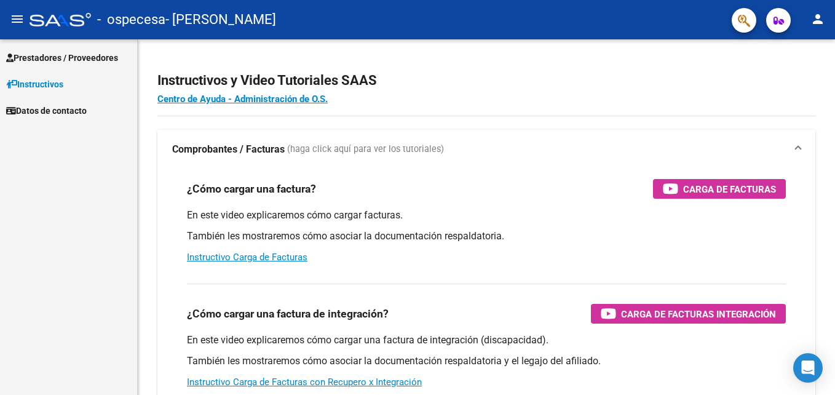
click at [67, 60] on span "Prestadores / Proveedores" at bounding box center [62, 58] width 112 height 14
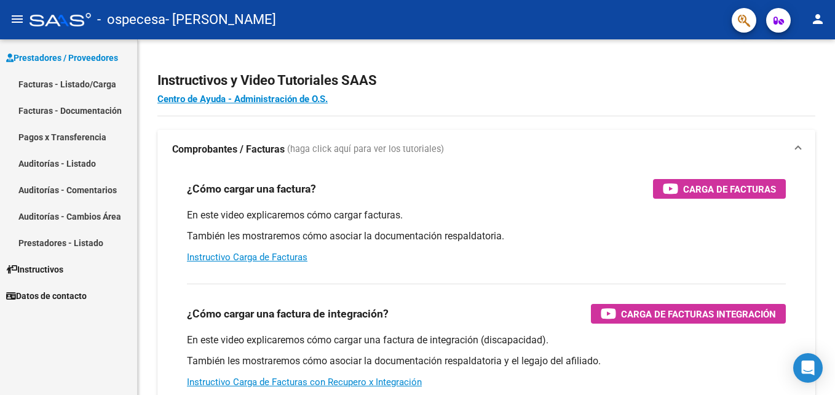
click at [54, 84] on link "Facturas - Listado/Carga" at bounding box center [68, 84] width 137 height 26
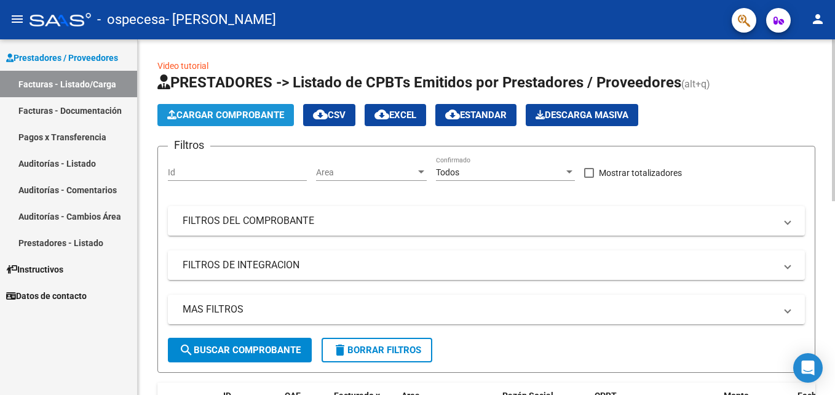
click at [255, 116] on span "Cargar Comprobante" at bounding box center [225, 114] width 117 height 11
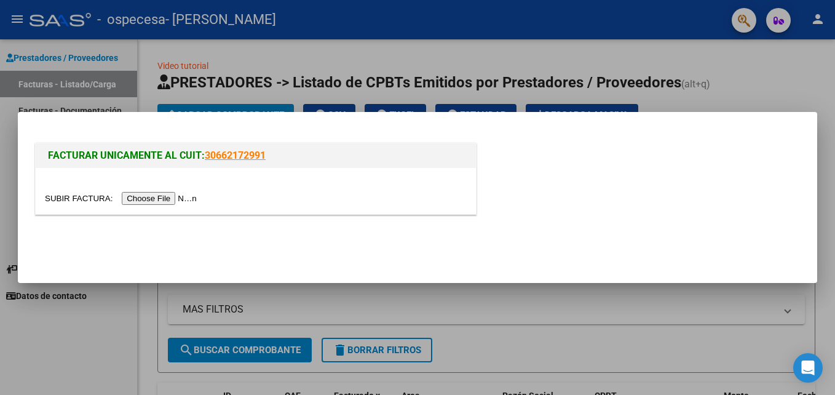
click at [154, 197] on input "file" at bounding box center [123, 198] width 156 height 13
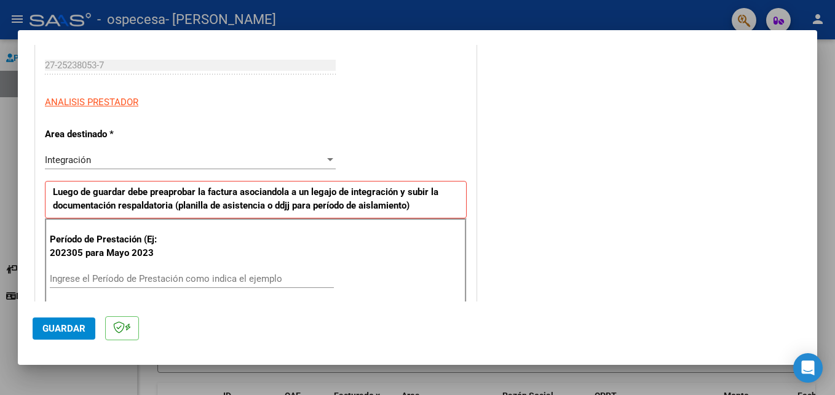
scroll to position [246, 0]
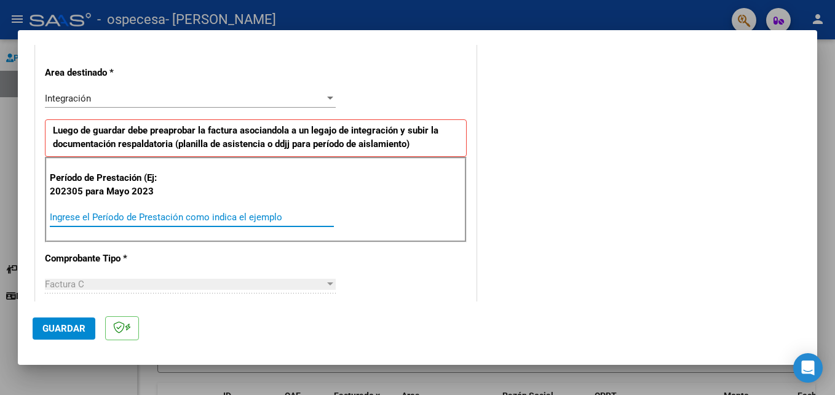
click at [73, 212] on input "Ingrese el Período de Prestación como indica el ejemplo" at bounding box center [192, 217] width 284 height 11
type input "202507"
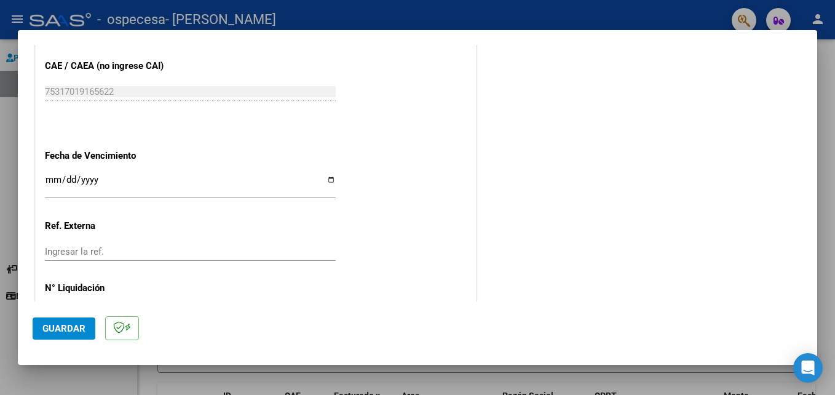
scroll to position [800, 0]
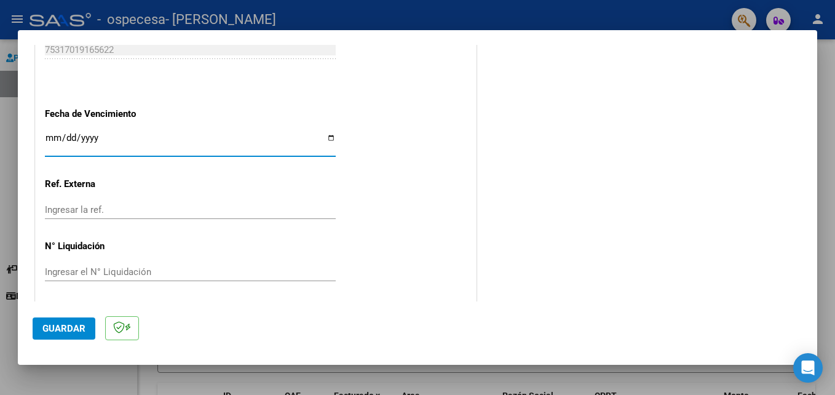
click at [54, 141] on input "Ingresar la fecha" at bounding box center [190, 143] width 291 height 20
type input "[DATE]"
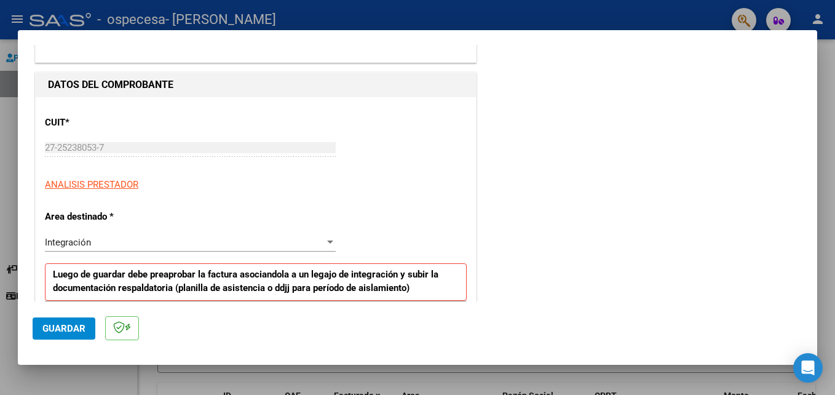
scroll to position [0, 0]
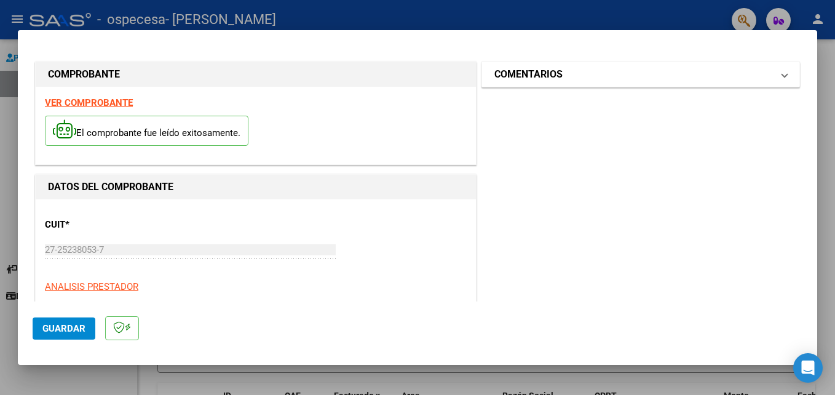
click at [543, 70] on h1 "COMENTARIOS" at bounding box center [529, 74] width 68 height 15
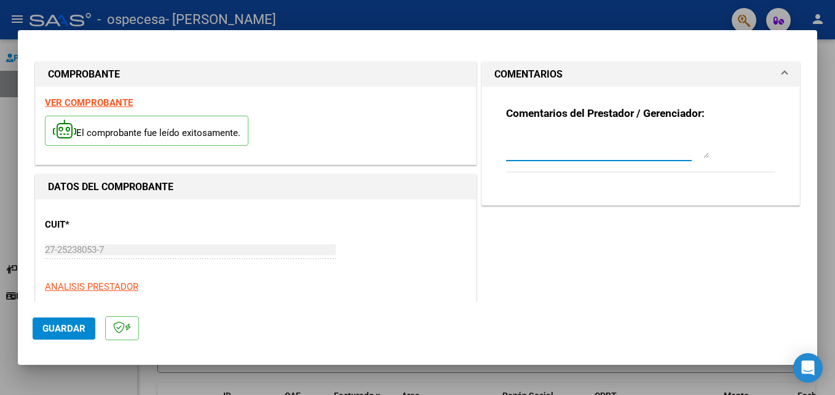
click at [536, 154] on textarea at bounding box center [607, 145] width 203 height 25
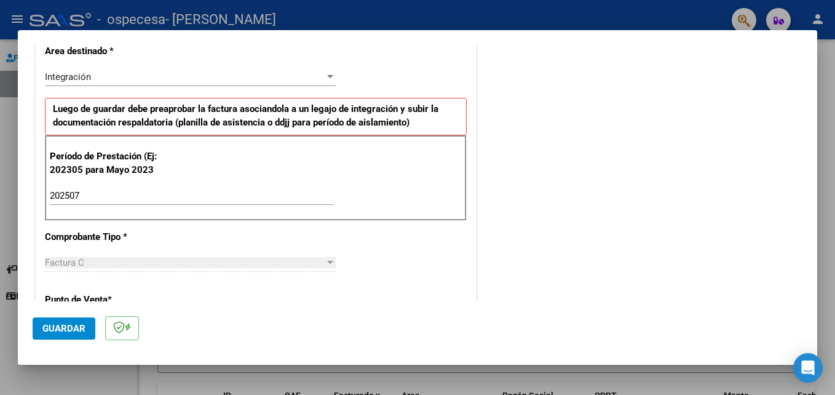
scroll to position [246, 0]
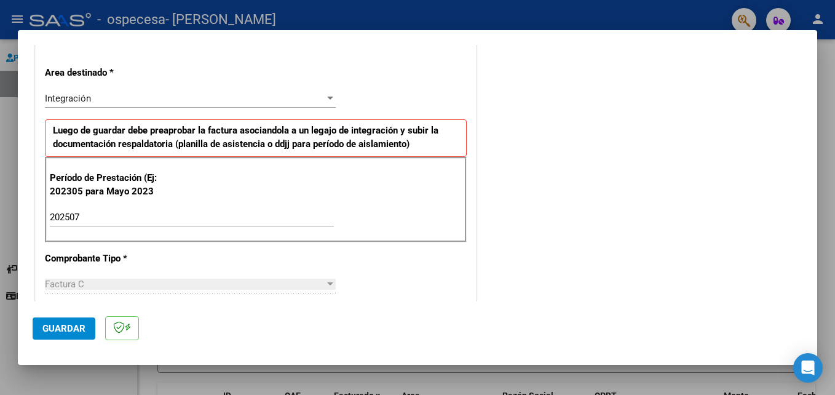
click at [327, 98] on div at bounding box center [330, 98] width 6 height 3
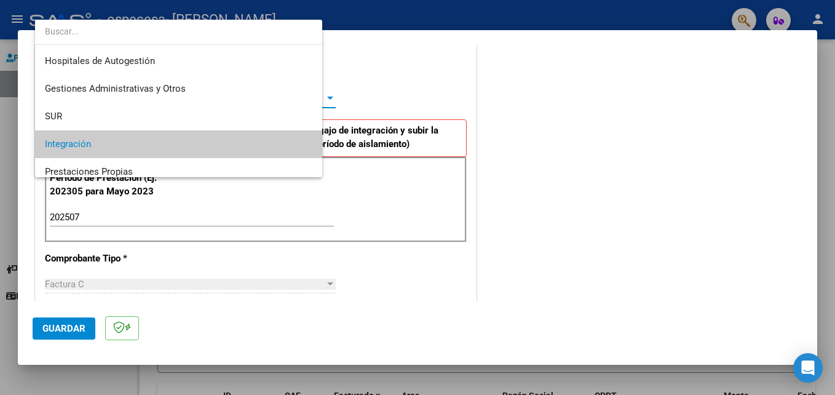
scroll to position [46, 0]
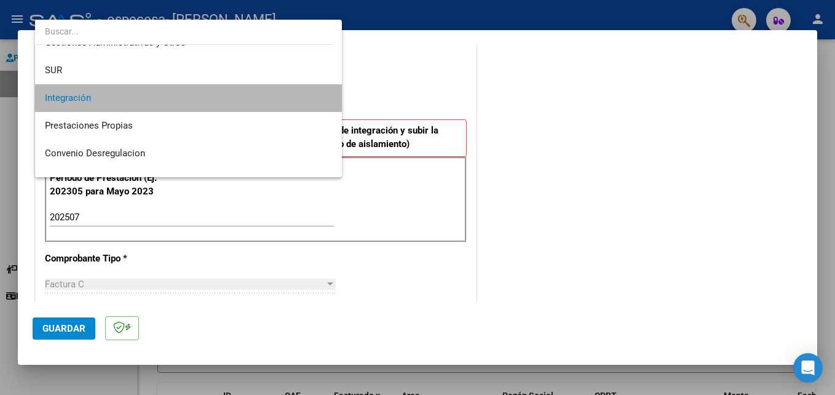
click at [325, 98] on mat-option "Integración" at bounding box center [188, 98] width 307 height 28
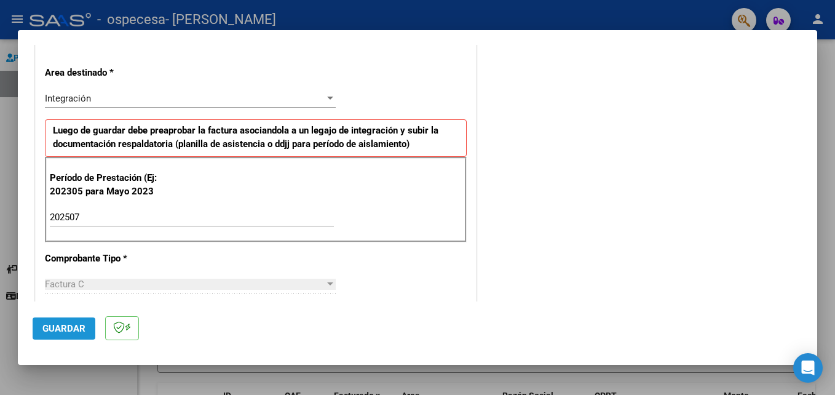
click at [47, 330] on span "Guardar" at bounding box center [63, 328] width 43 height 11
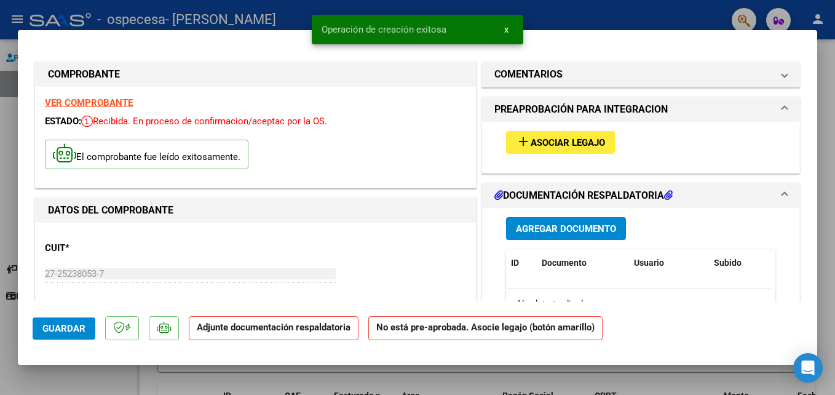
scroll to position [62, 0]
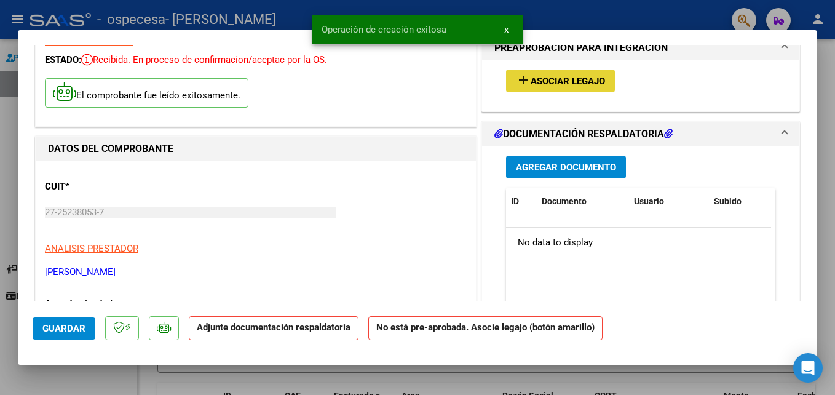
click at [544, 74] on button "add Asociar Legajo" at bounding box center [560, 81] width 109 height 23
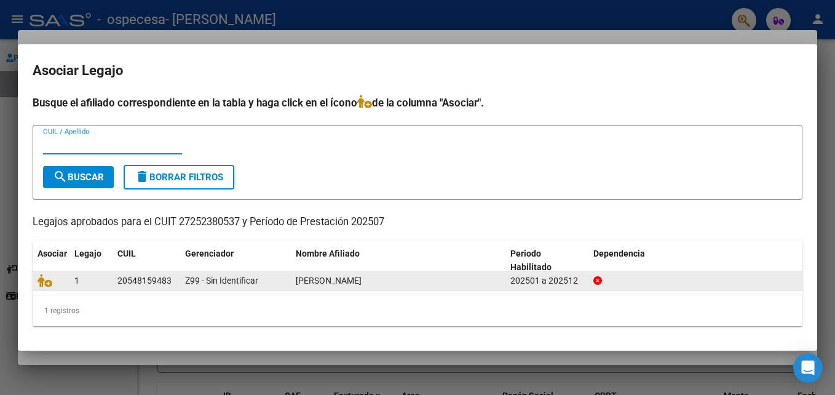
click at [326, 280] on span "[PERSON_NAME]" at bounding box center [329, 281] width 66 height 10
click at [597, 279] on icon at bounding box center [598, 280] width 9 height 9
click at [159, 284] on div "20548159483" at bounding box center [144, 281] width 54 height 14
click at [104, 286] on div "1" at bounding box center [90, 281] width 33 height 14
click at [103, 283] on div "1" at bounding box center [90, 281] width 33 height 14
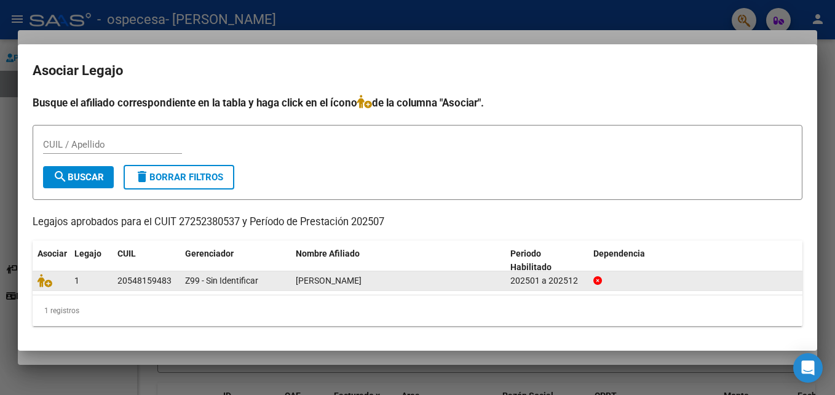
click at [103, 283] on div "1" at bounding box center [90, 281] width 33 height 14
click at [58, 285] on div at bounding box center [51, 281] width 27 height 14
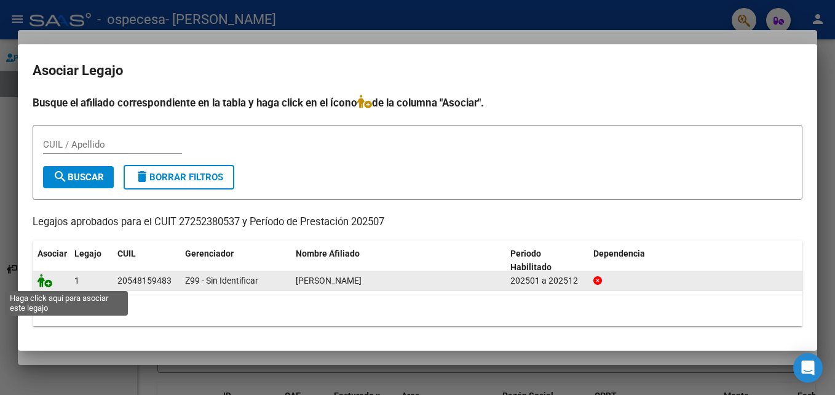
click at [52, 281] on icon at bounding box center [45, 281] width 15 height 14
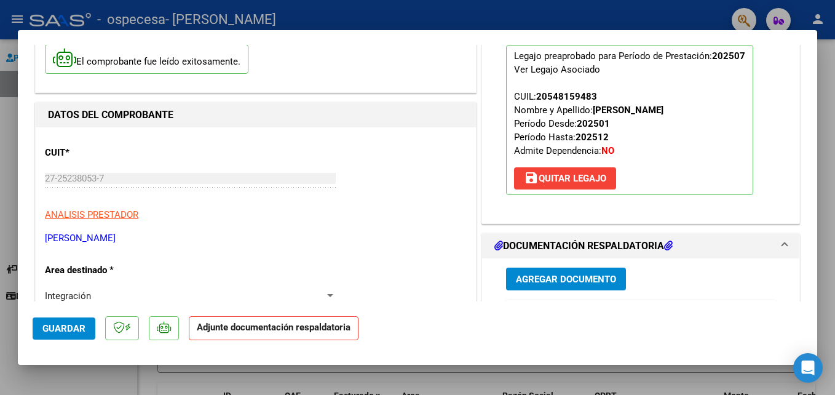
scroll to position [123, 0]
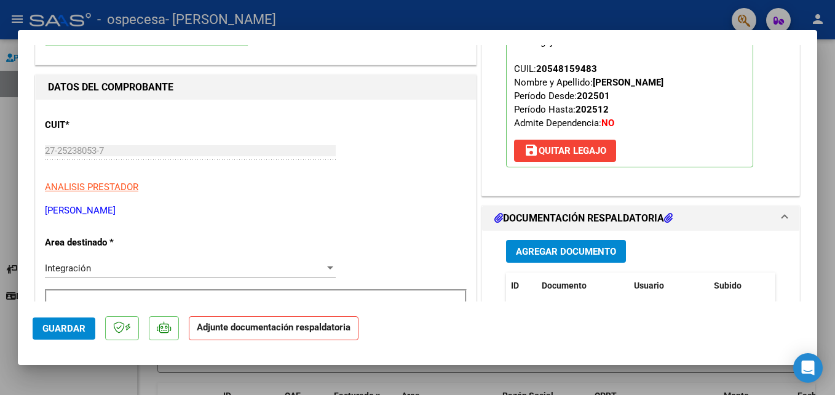
click at [259, 332] on strong "Adjunte documentación respaldatoria" at bounding box center [274, 327] width 154 height 11
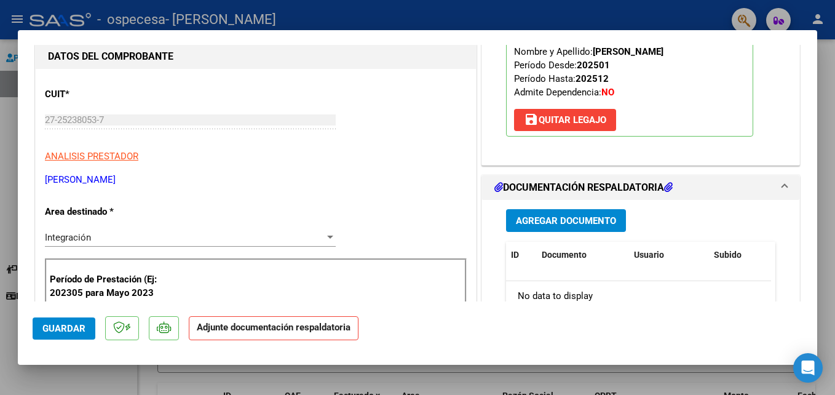
scroll to position [185, 0]
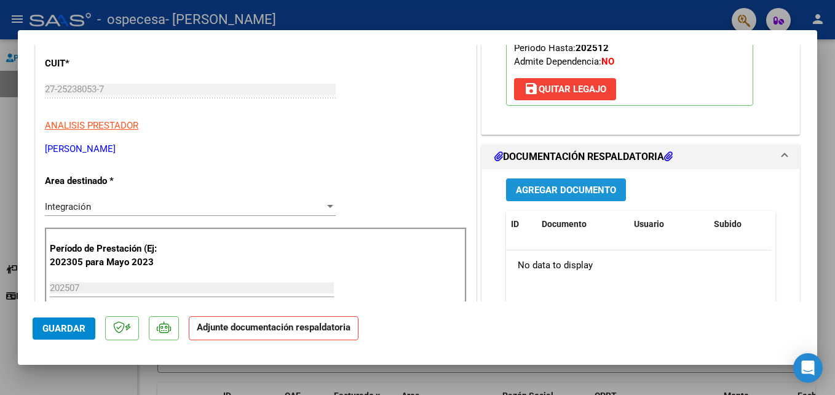
click at [565, 186] on span "Agregar Documento" at bounding box center [566, 190] width 100 height 11
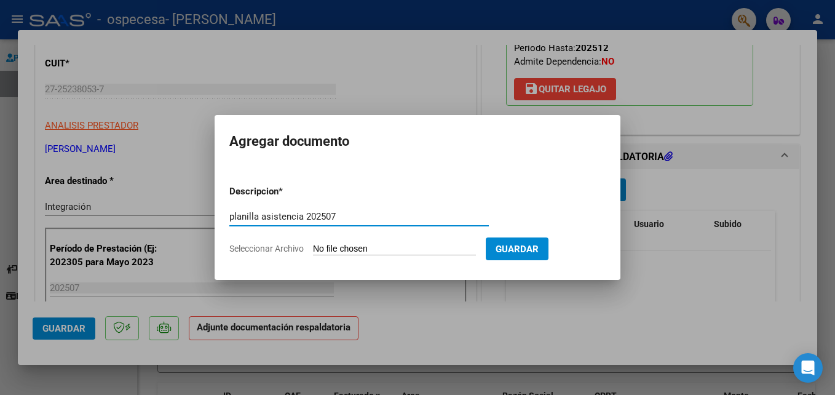
type input "planilla asistencia 202507"
click at [413, 252] on input "Seleccionar Archivo" at bounding box center [394, 250] width 163 height 12
type input "C:\fakepath\junior psicop [PERSON_NAME].pdf"
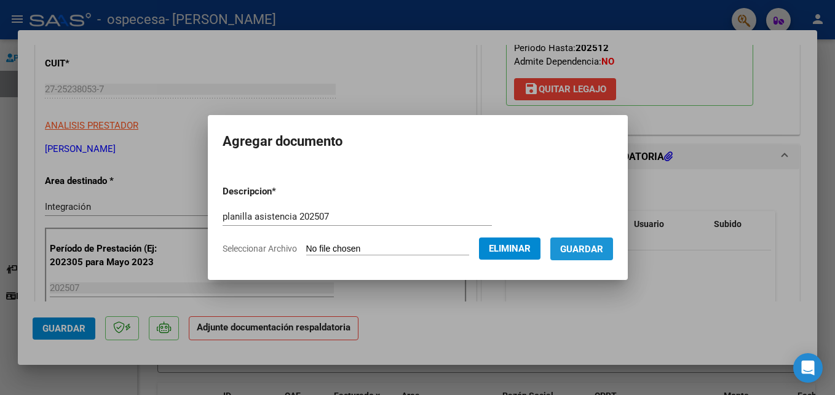
click at [592, 247] on span "Guardar" at bounding box center [581, 249] width 43 height 11
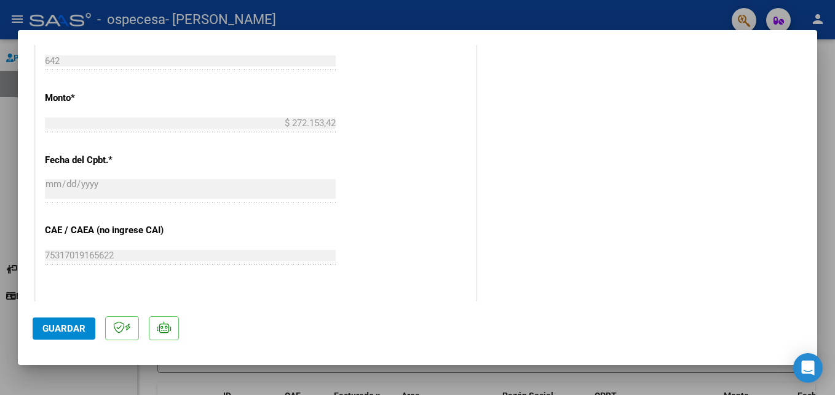
scroll to position [677, 0]
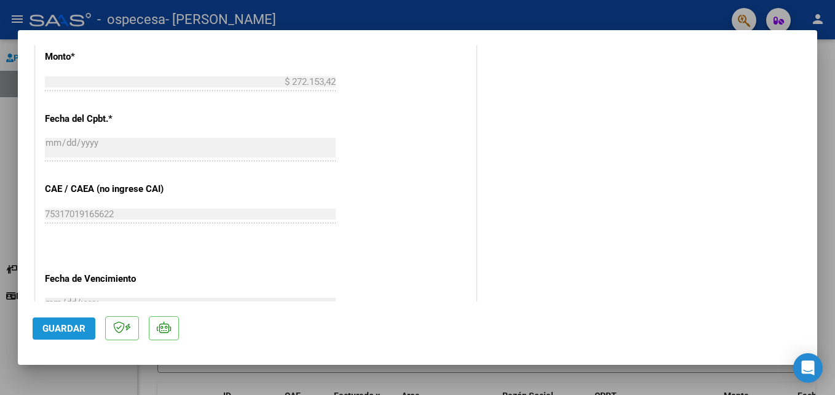
click at [62, 333] on span "Guardar" at bounding box center [63, 328] width 43 height 11
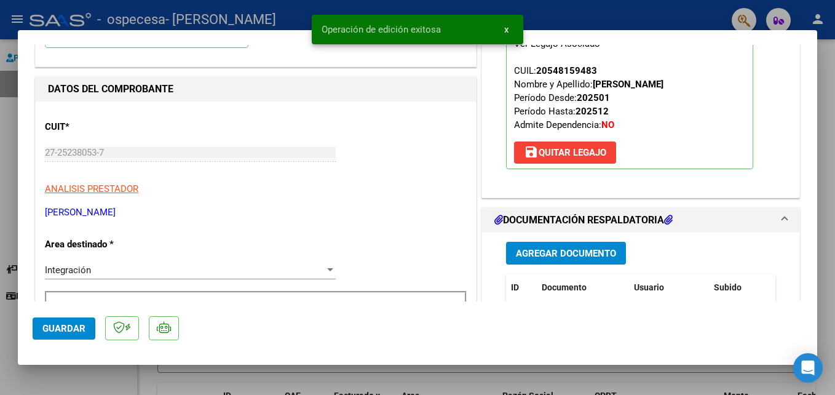
scroll to position [0, 0]
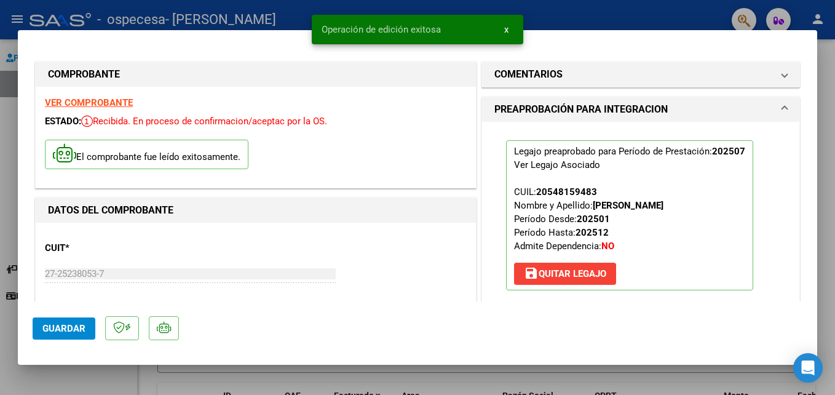
drag, startPoint x: 661, startPoint y: 16, endPoint x: 635, endPoint y: 25, distance: 27.4
click at [661, 16] on div at bounding box center [417, 197] width 835 height 395
type input "$ 0,00"
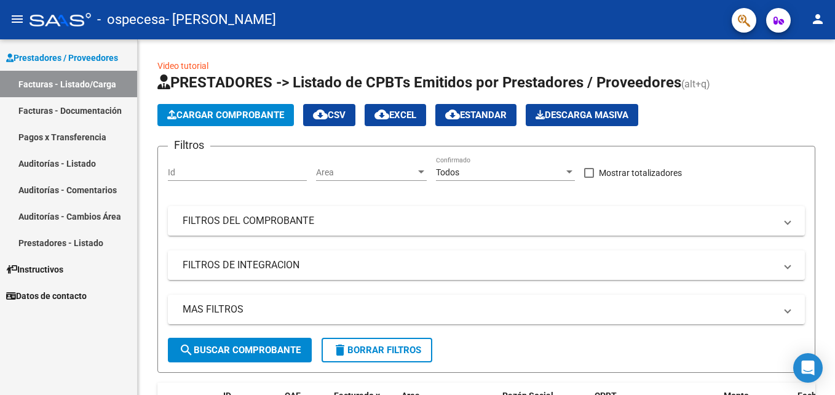
click at [84, 58] on span "Prestadores / Proveedores" at bounding box center [62, 58] width 112 height 14
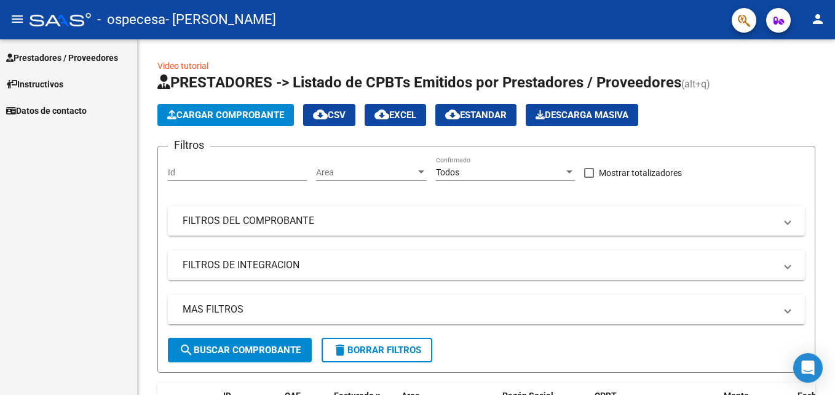
click at [87, 62] on span "Prestadores / Proveedores" at bounding box center [62, 58] width 112 height 14
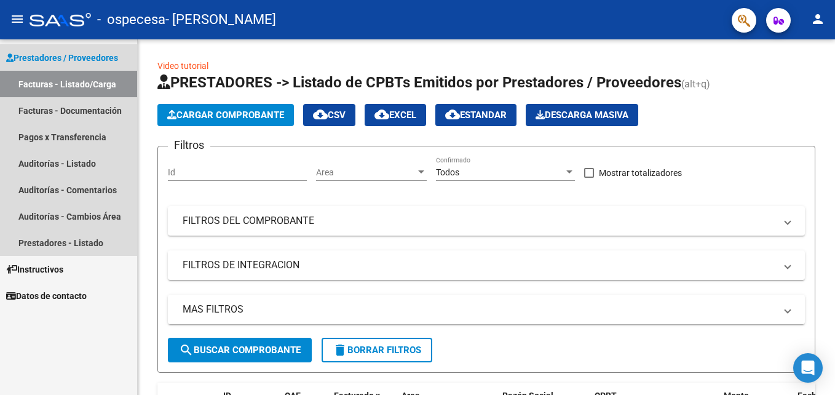
click at [94, 82] on link "Facturas - Listado/Carga" at bounding box center [68, 84] width 137 height 26
click at [65, 82] on link "Facturas - Listado/Carga" at bounding box center [68, 84] width 137 height 26
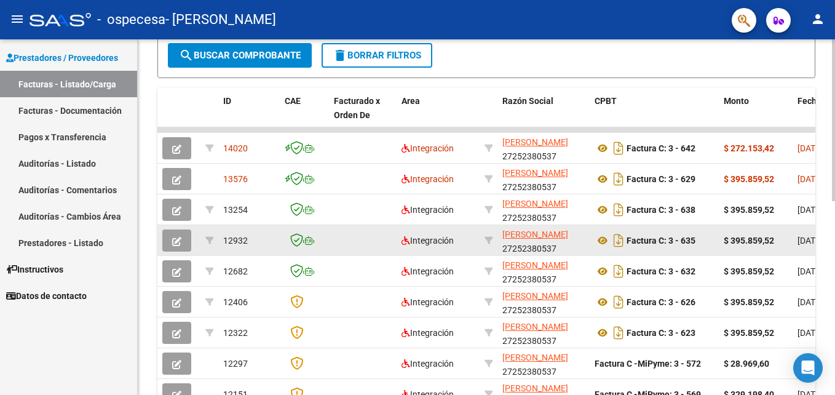
scroll to position [363, 0]
